Goal: Task Accomplishment & Management: Complete application form

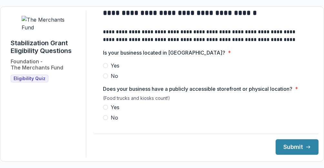
scroll to position [24, 0]
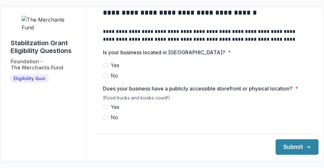
click at [108, 68] on span at bounding box center [105, 65] width 5 height 5
click at [110, 109] on label "Yes" at bounding box center [206, 107] width 207 height 8
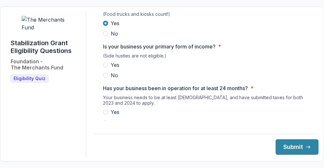
scroll to position [112, 0]
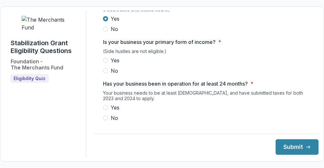
click at [107, 63] on span at bounding box center [105, 60] width 5 height 5
click at [109, 111] on label "Yes" at bounding box center [206, 108] width 207 height 8
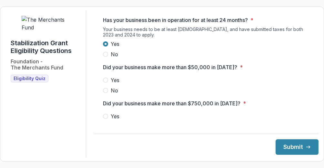
scroll to position [183, 0]
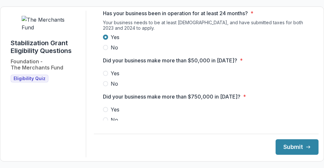
click at [106, 76] on span at bounding box center [105, 73] width 5 height 5
click at [107, 122] on span at bounding box center [105, 119] width 5 height 5
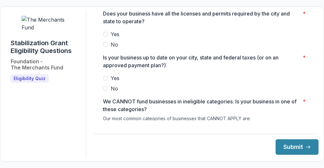
scroll to position [290, 0]
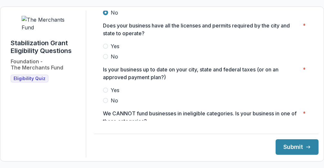
click at [108, 49] on span at bounding box center [105, 46] width 5 height 5
click at [107, 93] on span at bounding box center [105, 90] width 5 height 5
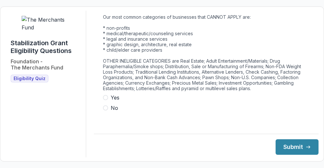
scroll to position [405, 0]
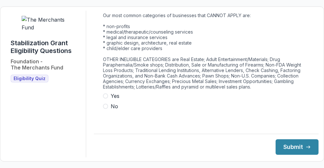
click at [106, 109] on span at bounding box center [105, 106] width 5 height 5
click at [303, 153] on button "Submit" at bounding box center [297, 146] width 43 height 15
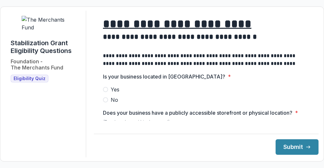
click at [108, 92] on label "Yes" at bounding box center [206, 90] width 207 height 8
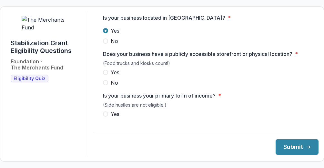
scroll to position [59, 0]
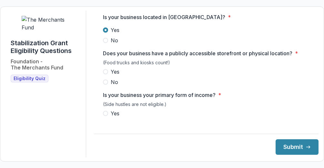
click at [108, 74] on span at bounding box center [105, 71] width 5 height 5
click at [108, 116] on span at bounding box center [105, 113] width 5 height 5
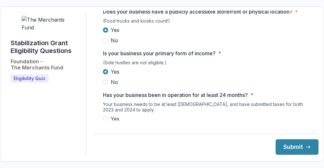
scroll to position [126, 0]
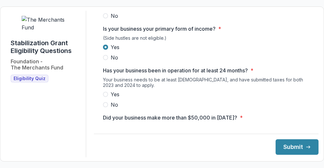
click at [107, 103] on div "Yes No" at bounding box center [206, 99] width 207 height 18
click at [107, 97] on span at bounding box center [105, 94] width 5 height 5
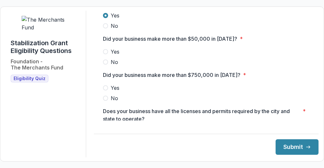
scroll to position [206, 0]
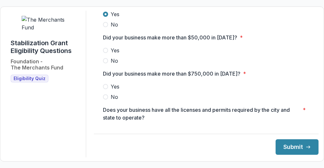
click at [108, 53] on span at bounding box center [105, 50] width 5 height 5
click at [108, 99] on span at bounding box center [105, 96] width 5 height 5
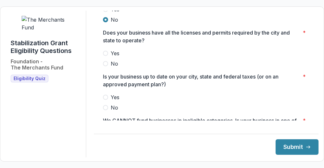
scroll to position [283, 0]
click at [108, 56] on span at bounding box center [105, 52] width 5 height 5
click at [107, 99] on span at bounding box center [105, 96] width 5 height 5
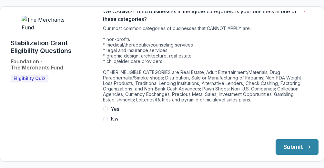
scroll to position [405, 0]
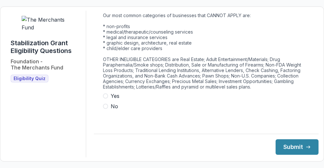
click at [106, 109] on span at bounding box center [105, 106] width 5 height 5
click at [284, 149] on button "Submit" at bounding box center [297, 146] width 43 height 15
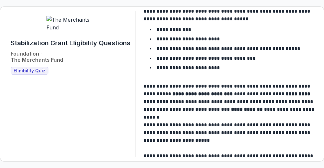
click at [36, 74] on span "Eligibility Quiz" at bounding box center [30, 70] width 32 height 5
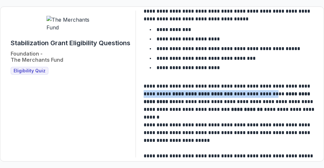
drag, startPoint x: 302, startPoint y: 90, endPoint x: 257, endPoint y: 90, distance: 44.6
click at [257, 90] on p "**********" at bounding box center [231, 97] width 174 height 31
click at [250, 156] on div "**********" at bounding box center [231, 74] width 175 height 188
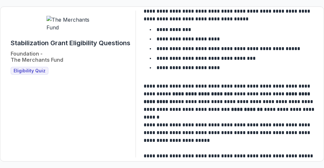
click at [250, 140] on p "**********" at bounding box center [231, 144] width 174 height 46
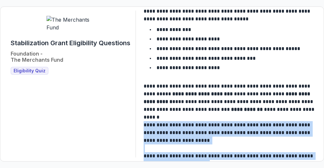
click at [250, 140] on p "**********" at bounding box center [231, 144] width 174 height 46
click at [250, 141] on p "**********" at bounding box center [231, 144] width 174 height 46
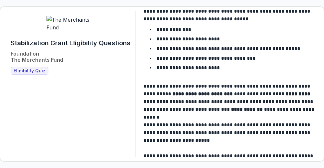
click at [238, 94] on p "**********" at bounding box center [231, 97] width 174 height 31
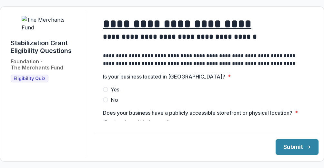
click at [108, 92] on span at bounding box center [105, 89] width 5 height 5
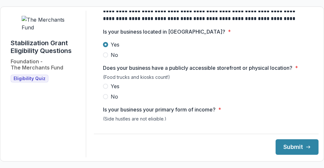
scroll to position [45, 0]
click at [104, 90] on label "Yes" at bounding box center [206, 86] width 207 height 8
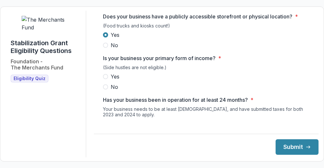
scroll to position [104, 0]
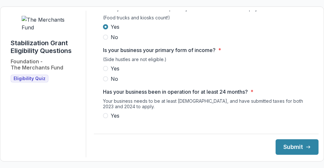
click at [110, 78] on div "Yes No" at bounding box center [206, 74] width 207 height 18
click at [107, 71] on span at bounding box center [105, 68] width 5 height 5
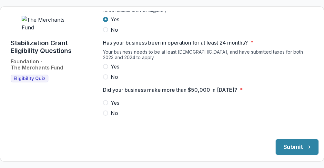
scroll to position [155, 0]
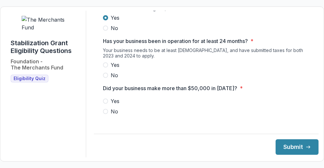
click at [107, 67] on span at bounding box center [105, 64] width 5 height 5
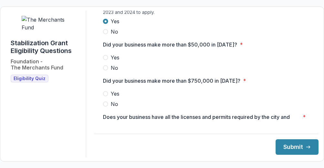
scroll to position [199, 0]
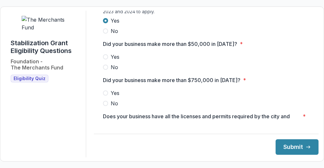
click at [108, 59] on span at bounding box center [105, 56] width 5 height 5
click at [108, 106] on span at bounding box center [105, 103] width 5 height 5
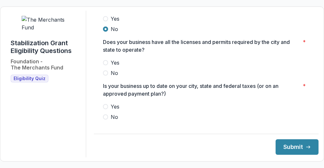
scroll to position [274, 0]
click at [108, 65] on span at bounding box center [105, 62] width 5 height 5
click at [107, 108] on label "Yes" at bounding box center [206, 106] width 207 height 8
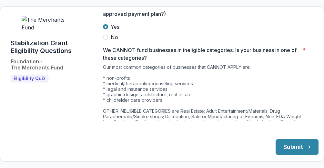
scroll to position [405, 0]
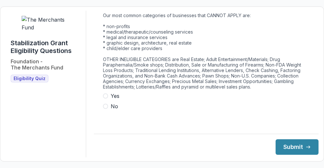
click at [106, 110] on label "No" at bounding box center [206, 106] width 207 height 8
click at [288, 148] on button "Submit" at bounding box center [297, 146] width 43 height 15
